Goal: Information Seeking & Learning: Learn about a topic

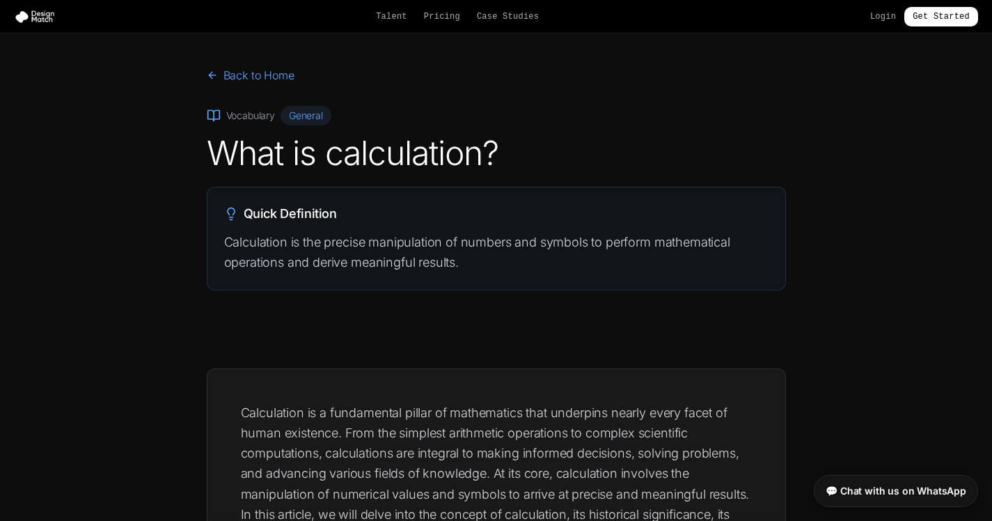
click at [684, 168] on h1 "What is calculation?" at bounding box center [496, 152] width 579 height 33
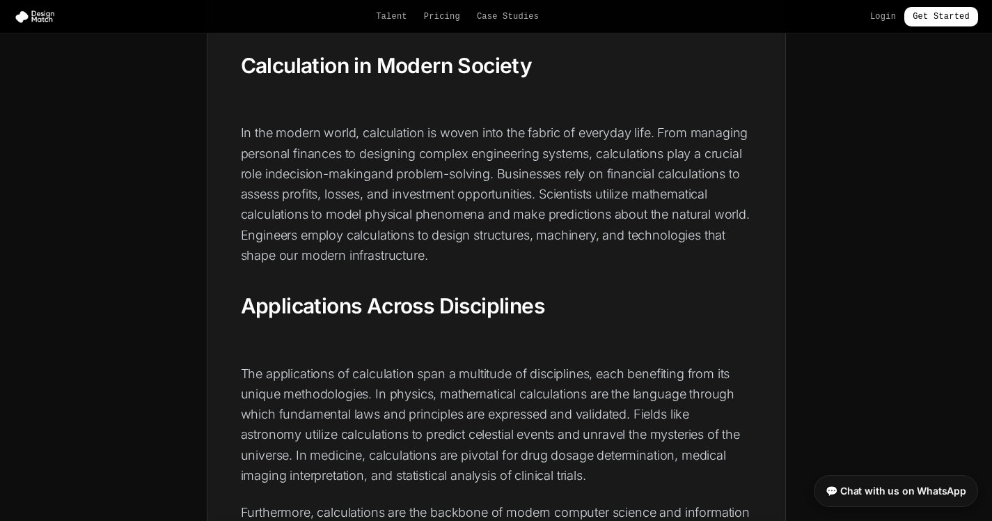
scroll to position [1455, 0]
click at [450, 131] on p "In the modern world, calculation is woven into the fabric of everyday life. Fro…" at bounding box center [496, 193] width 511 height 143
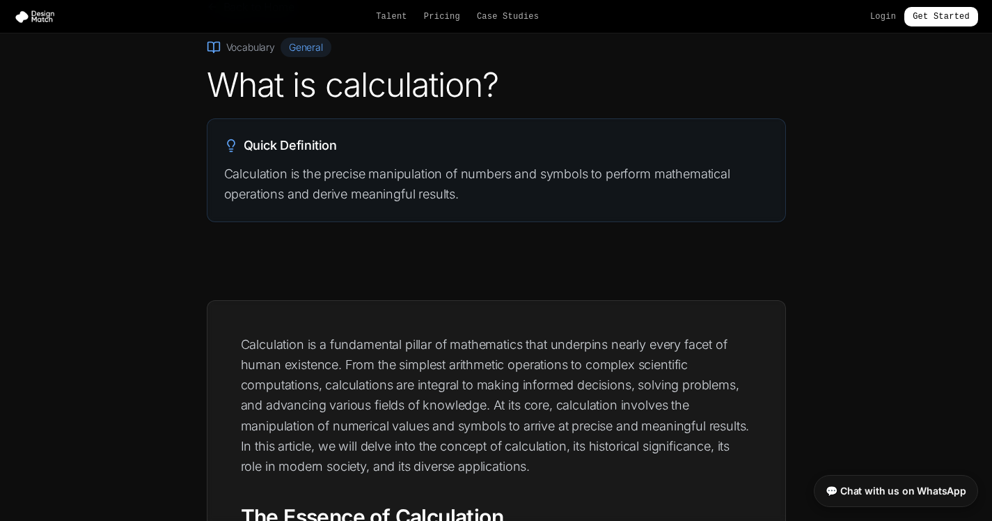
scroll to position [0, 0]
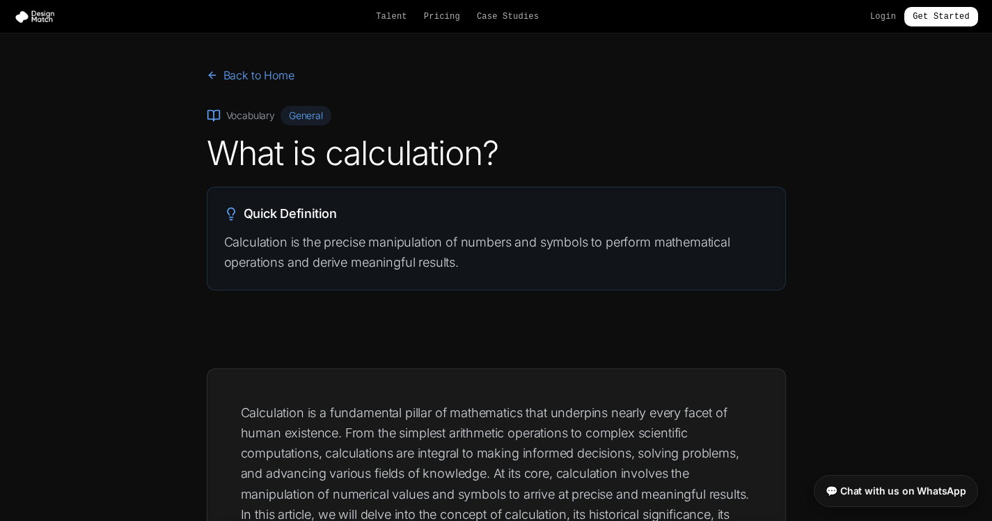
click at [500, 244] on p "Calculation is the precise manipulation of numbers and symbols to perform mathe…" at bounding box center [496, 252] width 545 height 41
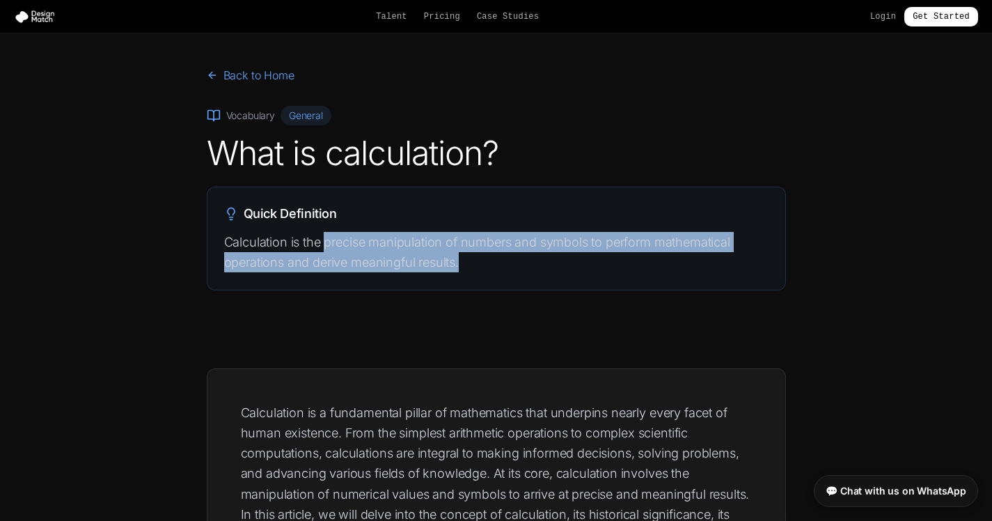
drag, startPoint x: 505, startPoint y: 262, endPoint x: 327, endPoint y: 234, distance: 179.8
click at [327, 234] on p "Calculation is the precise manipulation of numbers and symbols to perform mathe…" at bounding box center [496, 252] width 545 height 41
click at [461, 262] on p "Calculation is the precise manipulation of numbers and symbols to perform mathe…" at bounding box center [496, 252] width 545 height 41
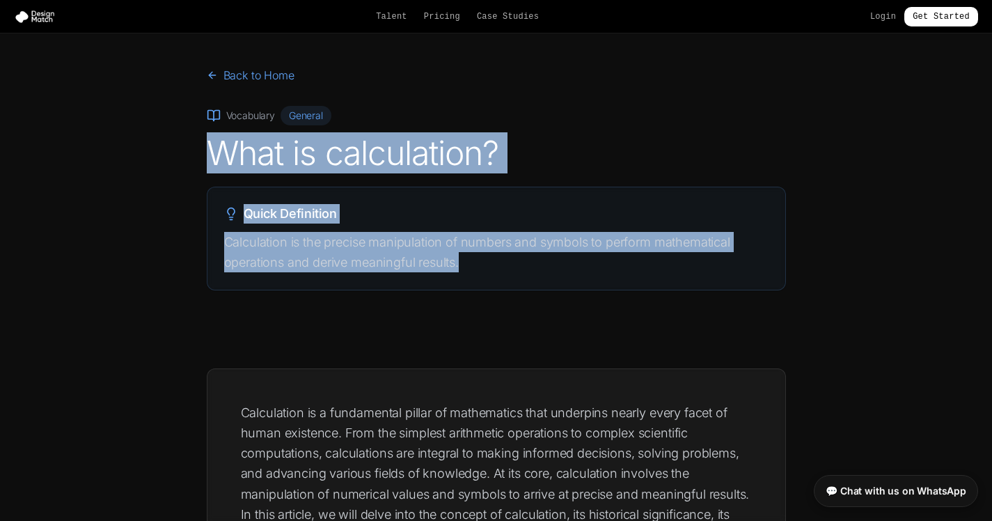
drag, startPoint x: 478, startPoint y: 267, endPoint x: 155, endPoint y: 126, distance: 352.7
click at [155, 126] on section "Back to Home Vocabulary General What is calculation? Quick Definition Calculati…" at bounding box center [496, 189] width 992 height 313
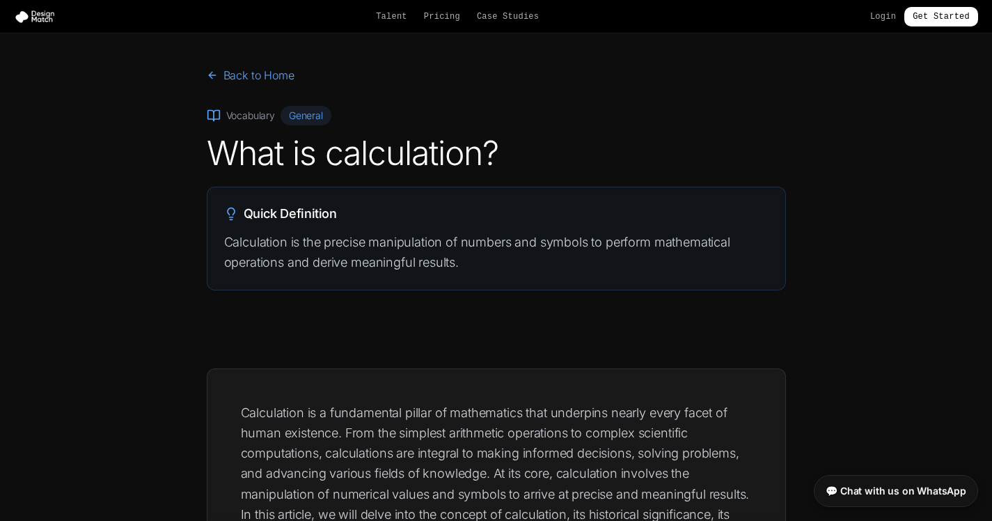
click at [112, 120] on section "Back to Home Vocabulary General What is calculation? Quick Definition Calculati…" at bounding box center [496, 189] width 992 height 313
click at [24, 6] on nav "Talent Pricing Case Studies Login Get Started" at bounding box center [496, 16] width 992 height 33
click at [22, 12] on img at bounding box center [37, 17] width 47 height 14
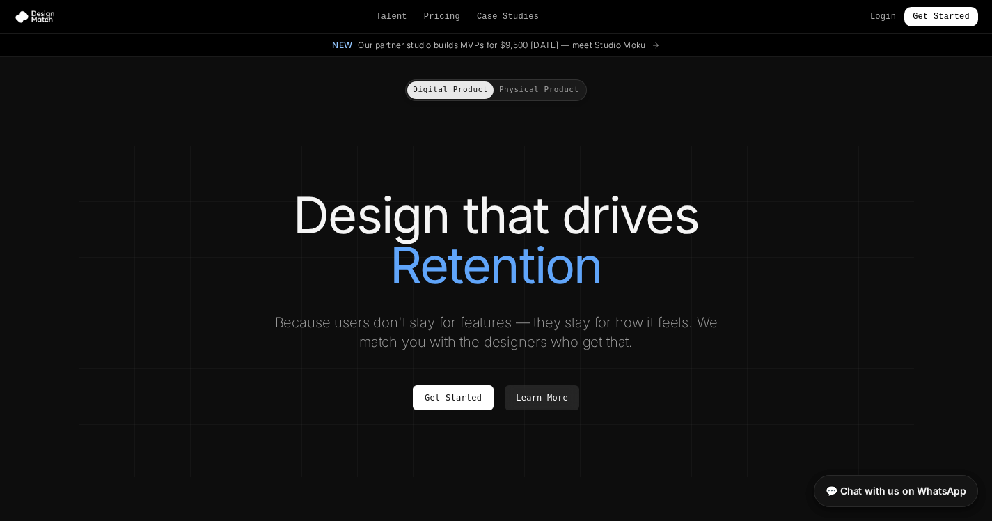
click at [470, 319] on p "Because users don't stay for features — they stay for how it feels. We match yo…" at bounding box center [497, 332] width 468 height 39
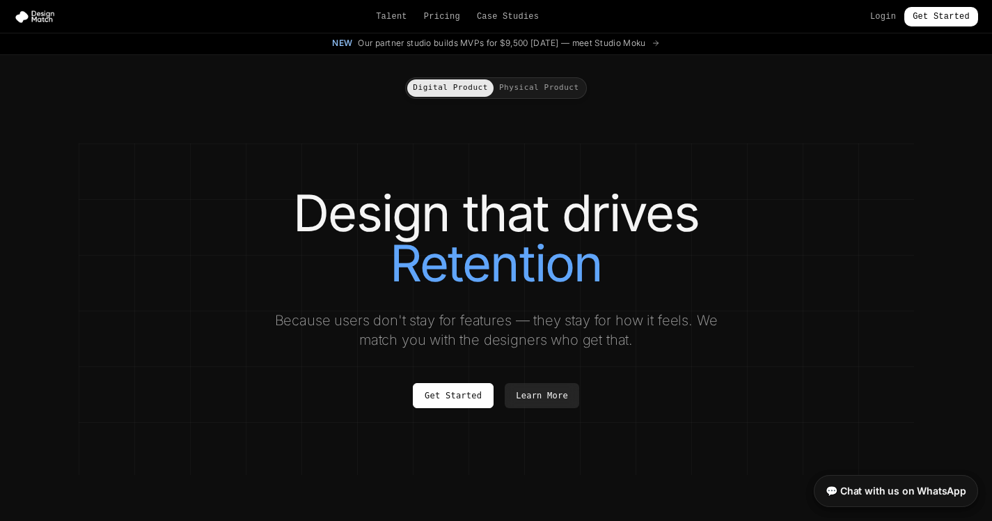
scroll to position [3, 0]
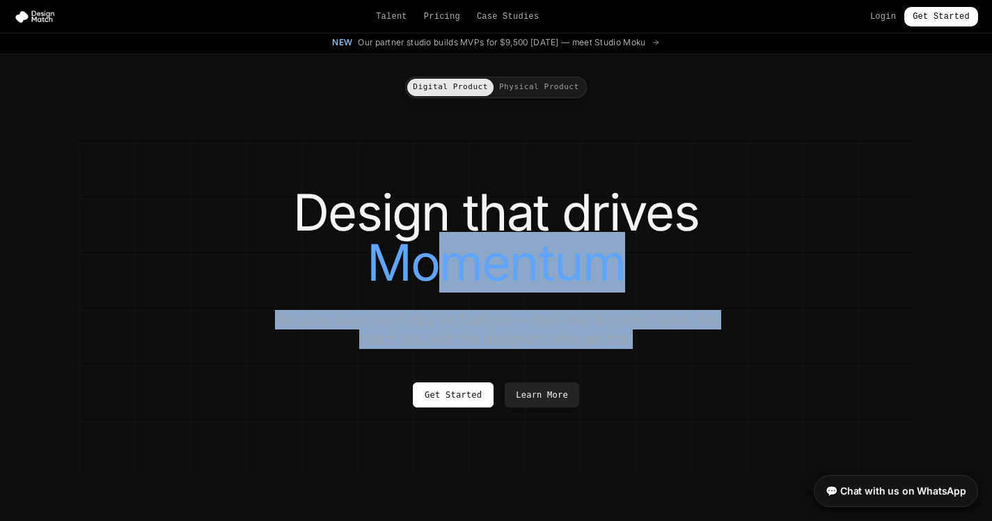
drag, startPoint x: 643, startPoint y: 334, endPoint x: 407, endPoint y: 224, distance: 260.2
click at [407, 224] on div "Design that drives Momentum Because users don't stay for features — they stay f…" at bounding box center [497, 297] width 780 height 220
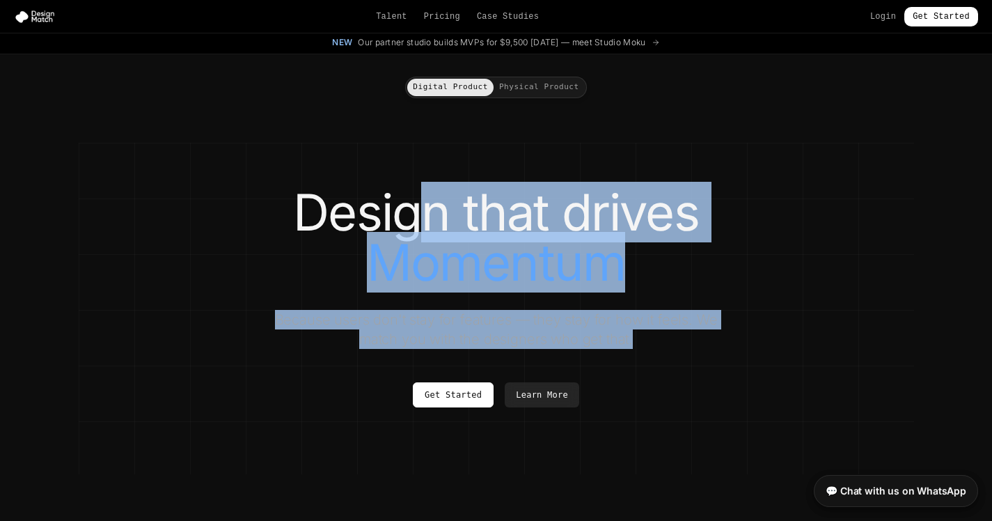
click at [404, 223] on h1 "Design that drives Momentum" at bounding box center [497, 237] width 780 height 100
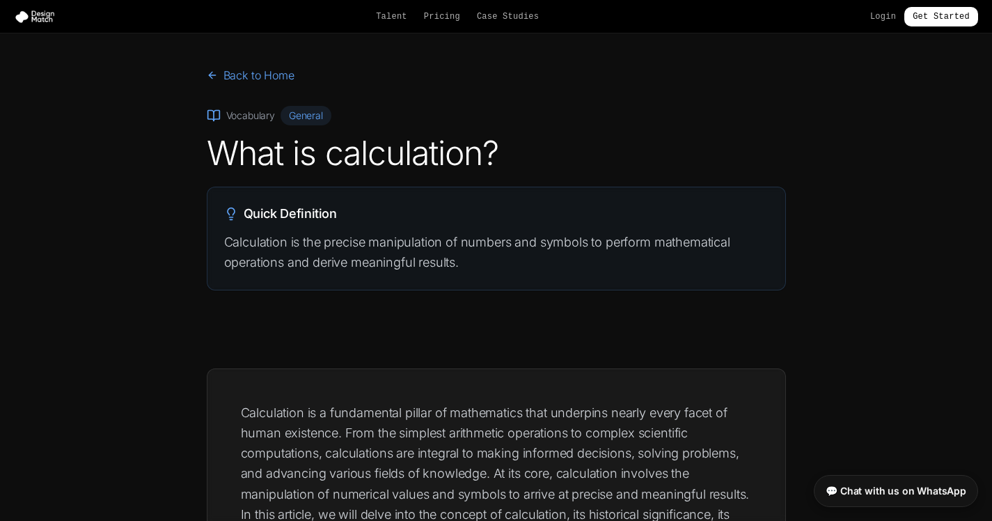
click at [445, 201] on div "Quick Definition Calculation is the precise manipulation of numbers and symbols…" at bounding box center [497, 238] width 578 height 102
click at [448, 205] on h2 "Quick Definition" at bounding box center [496, 213] width 545 height 19
